Goal: Find specific page/section

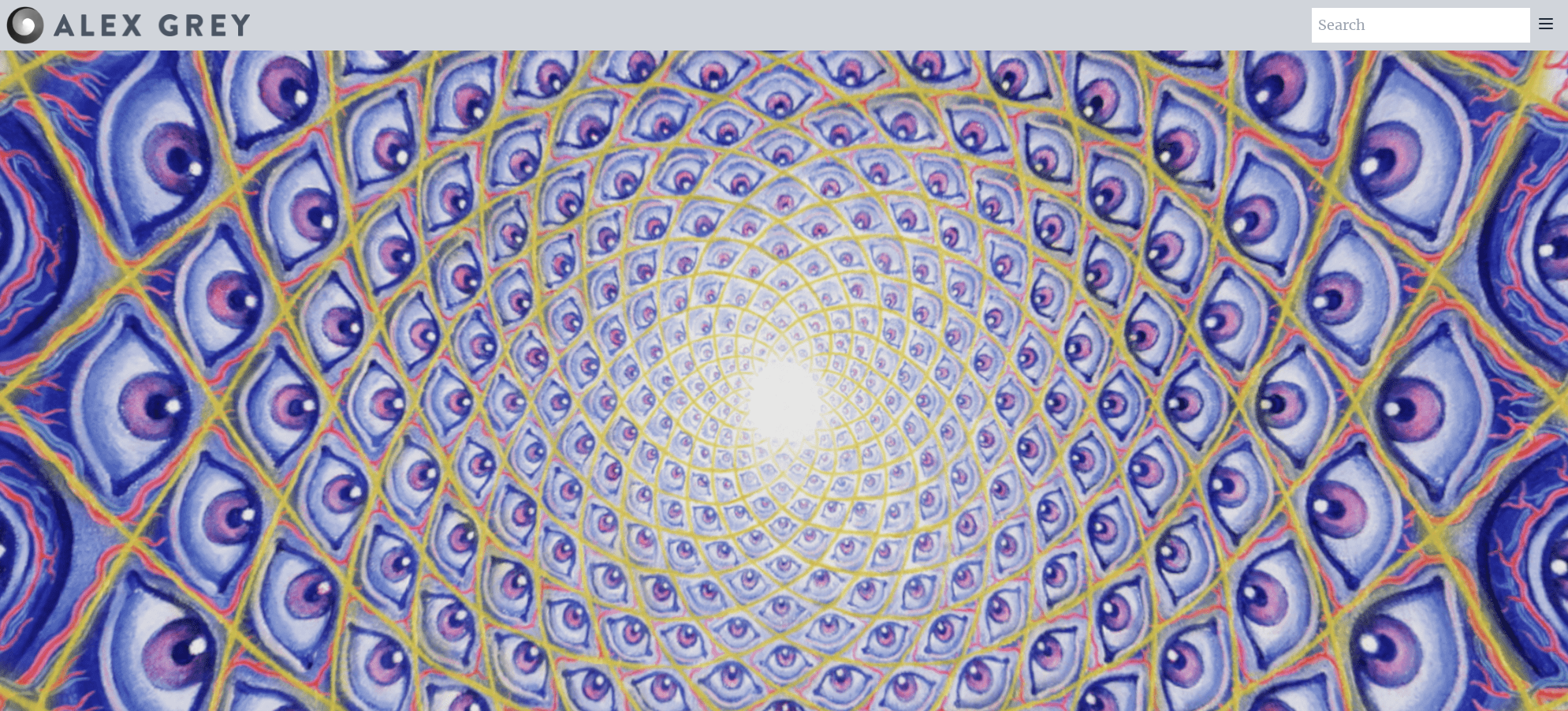
click at [93, 23] on img at bounding box center [152, 25] width 196 height 22
click at [1548, 22] on icon at bounding box center [1546, 24] width 19 height 19
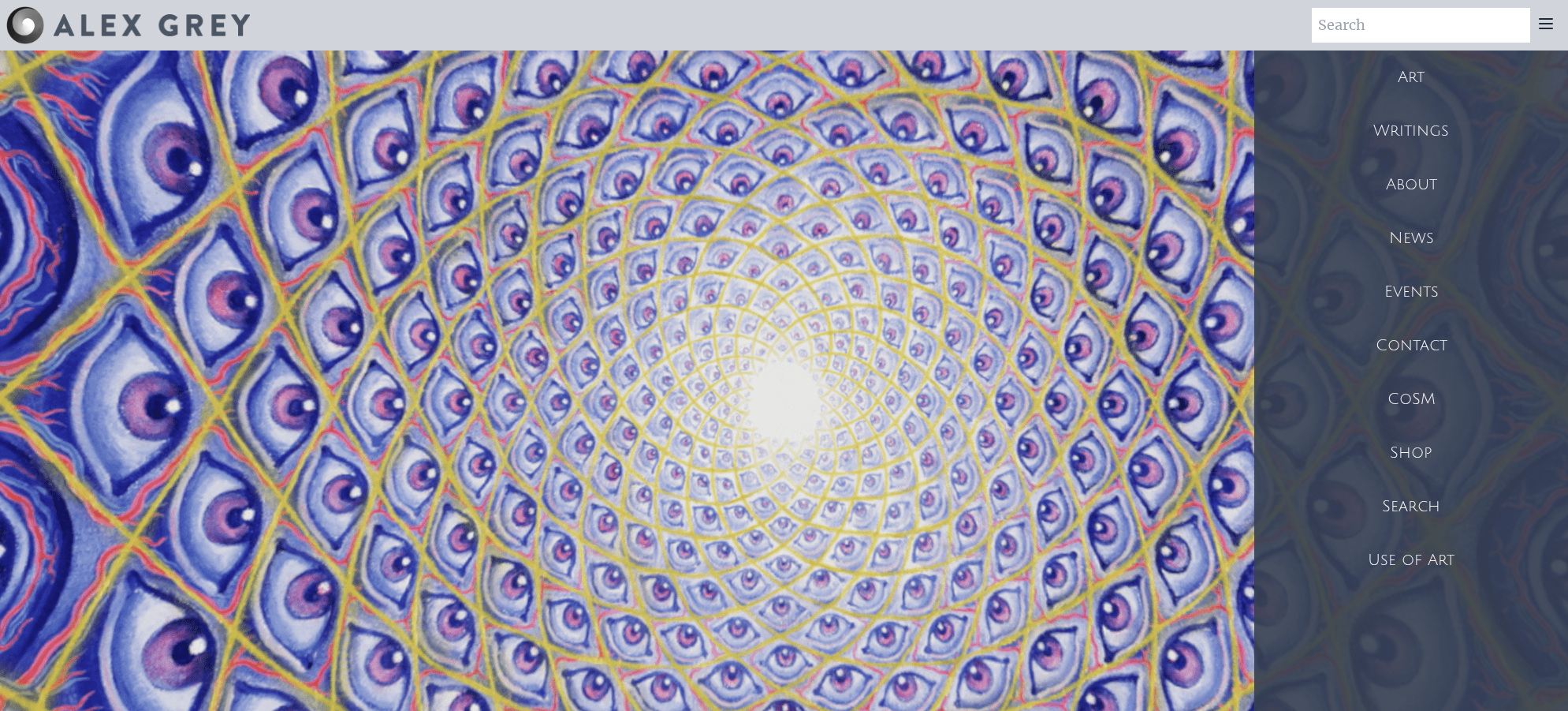
click at [1420, 463] on div "Shop" at bounding box center [1411, 452] width 313 height 54
